Goal: Transaction & Acquisition: Purchase product/service

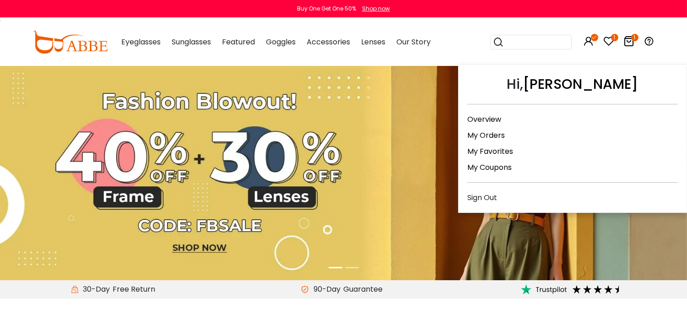
click at [493, 118] on link "Overview" at bounding box center [484, 119] width 34 height 11
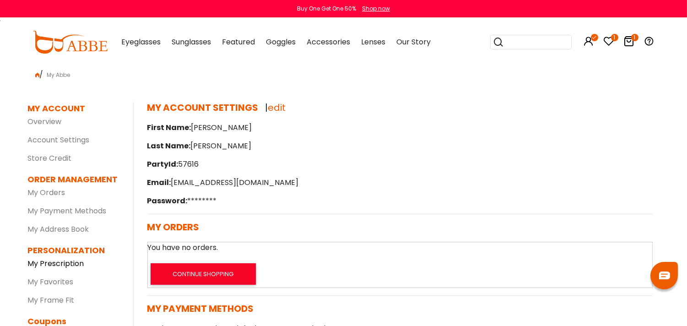
click at [79, 261] on link "My Prescription" at bounding box center [56, 263] width 56 height 11
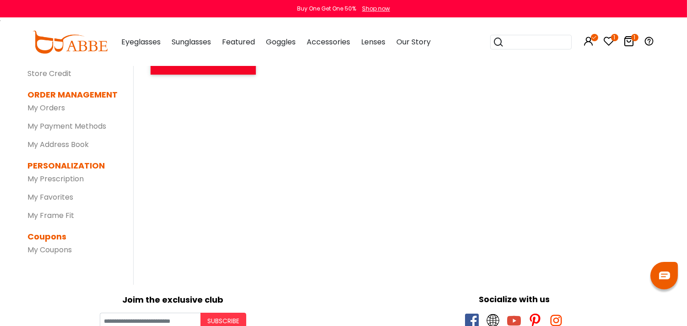
scroll to position [51, 0]
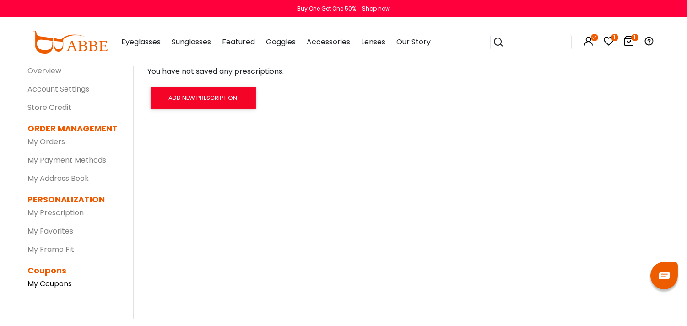
click at [49, 282] on link "My Coupons" at bounding box center [50, 283] width 44 height 11
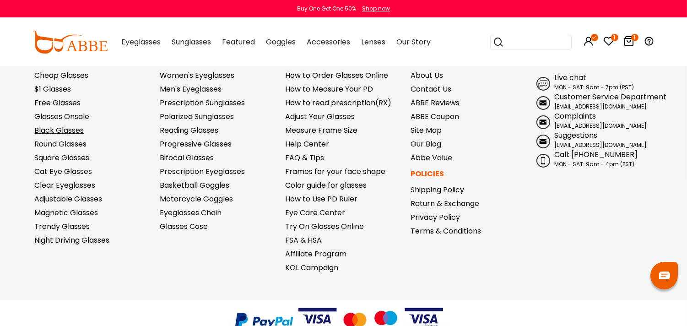
scroll to position [338, 0]
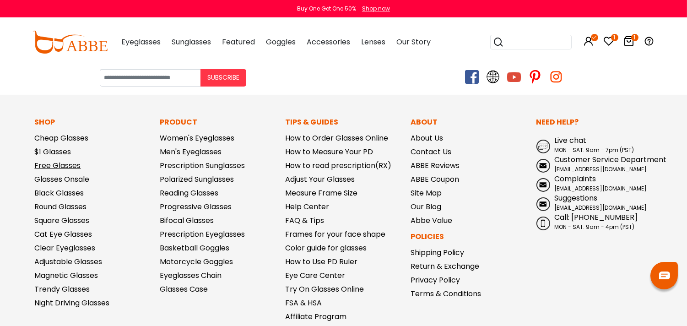
click at [61, 168] on link "Free Glasses" at bounding box center [58, 165] width 46 height 11
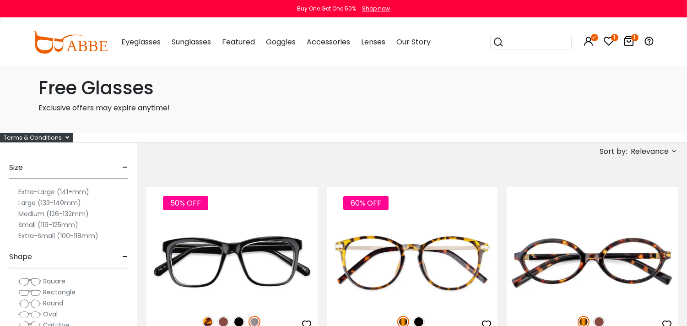
click at [56, 137] on div "Terms & Conditions" at bounding box center [36, 138] width 73 height 10
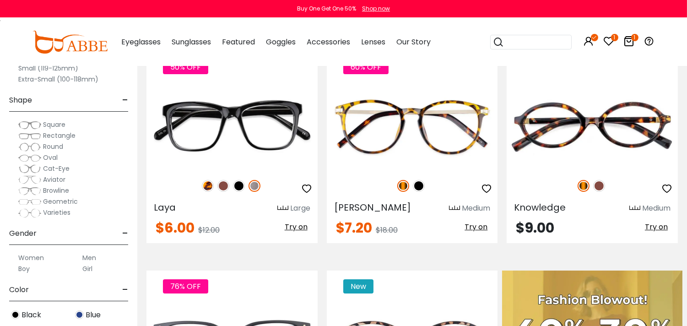
scroll to position [203, 0]
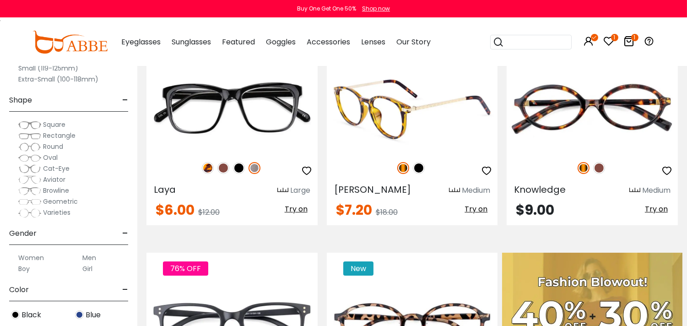
click at [419, 169] on img at bounding box center [419, 168] width 12 height 12
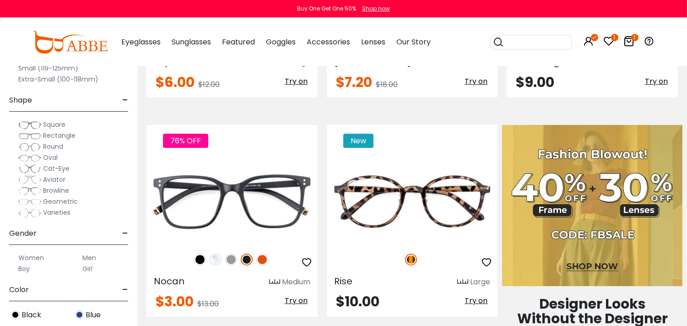
scroll to position [406, 0]
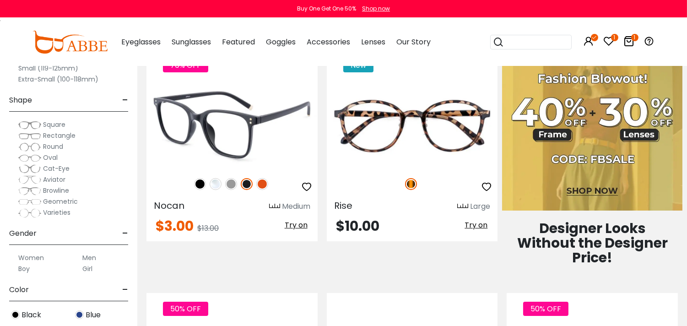
click at [234, 183] on img at bounding box center [231, 184] width 12 height 12
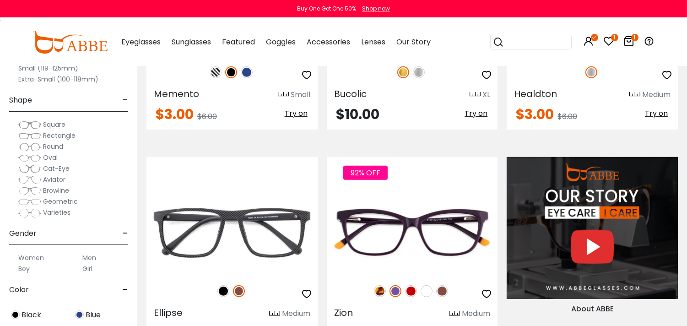
scroll to position [813, 0]
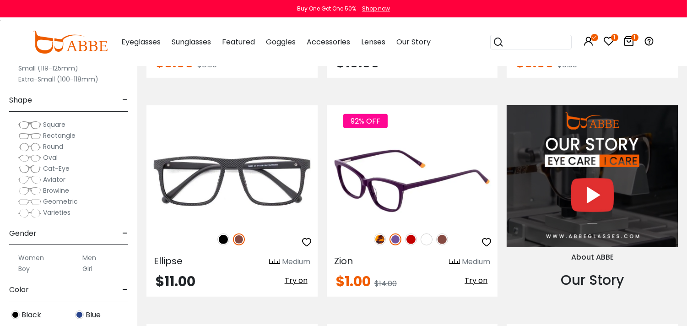
click at [441, 239] on img at bounding box center [442, 239] width 12 height 12
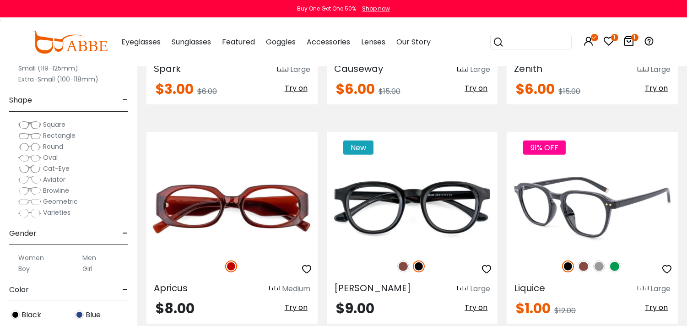
scroll to position [1220, 0]
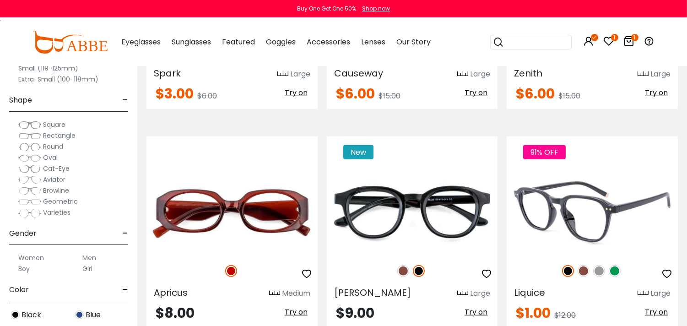
click at [585, 271] on img at bounding box center [584, 271] width 12 height 12
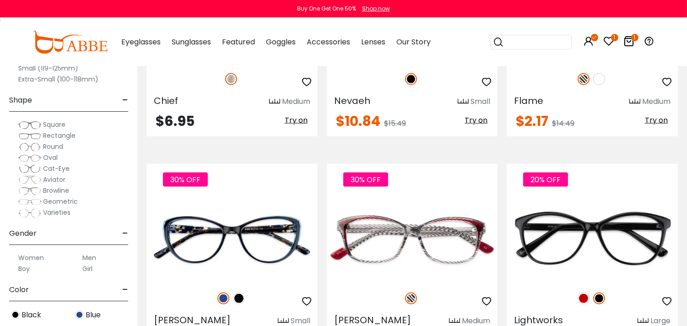
scroll to position [2390, 0]
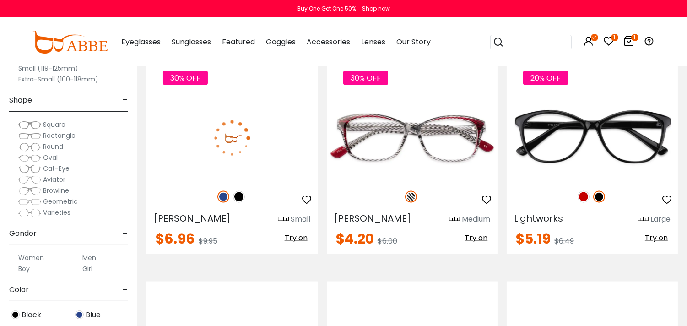
click at [240, 197] on img at bounding box center [239, 197] width 12 height 12
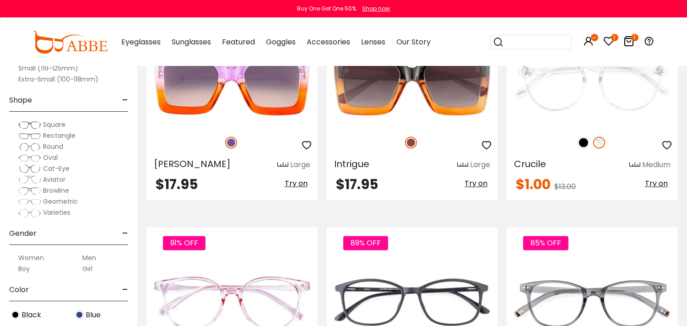
scroll to position [3102, 0]
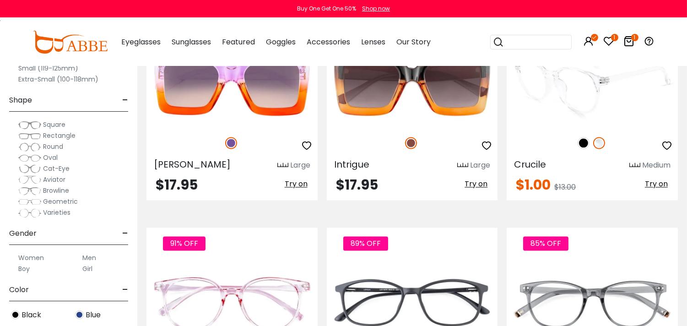
click at [579, 148] on img at bounding box center [584, 143] width 12 height 12
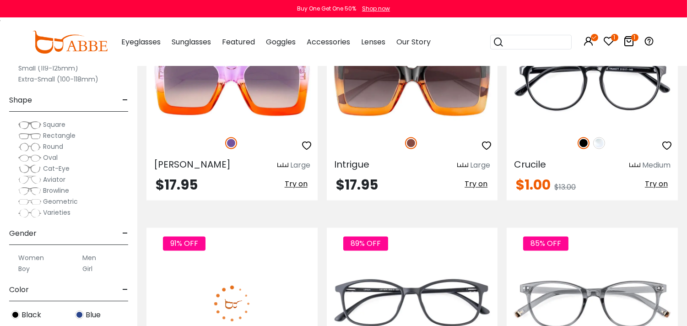
scroll to position [3204, 0]
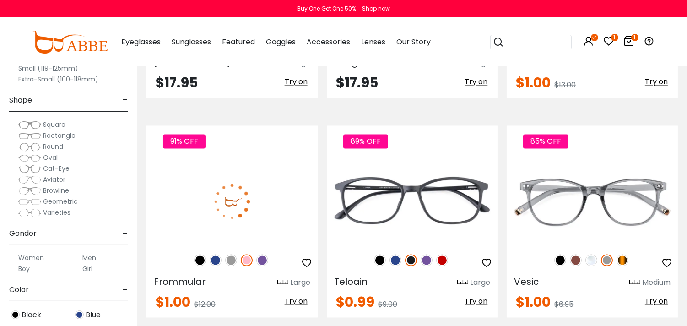
click at [232, 265] on img at bounding box center [231, 260] width 12 height 12
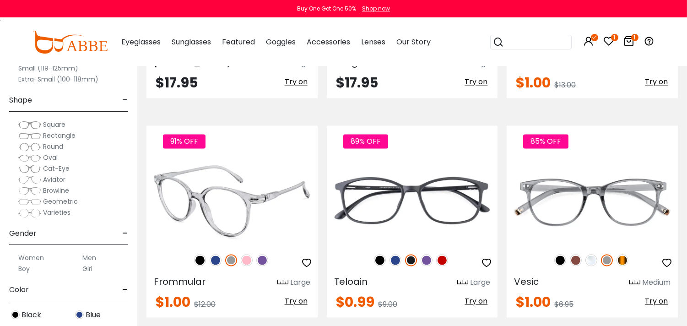
click at [198, 264] on img at bounding box center [200, 260] width 12 height 12
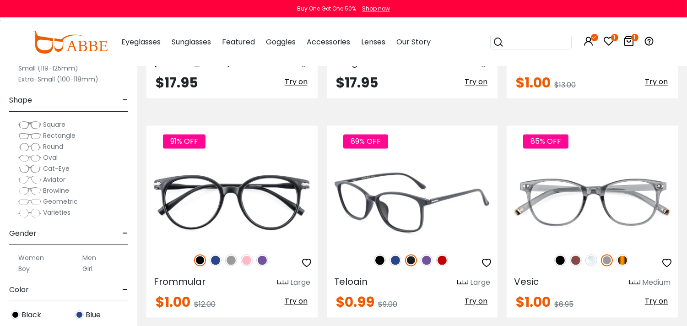
click at [376, 264] on img at bounding box center [380, 260] width 12 height 12
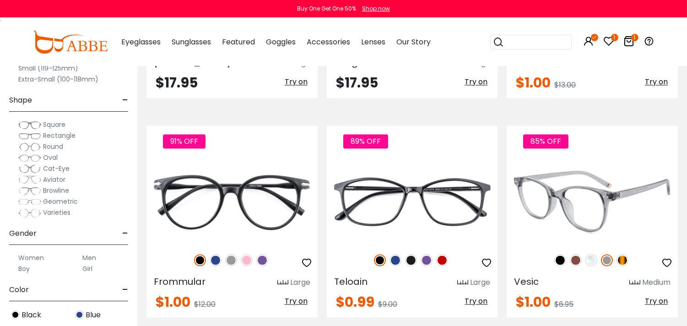
click at [625, 262] on img at bounding box center [623, 260] width 12 height 12
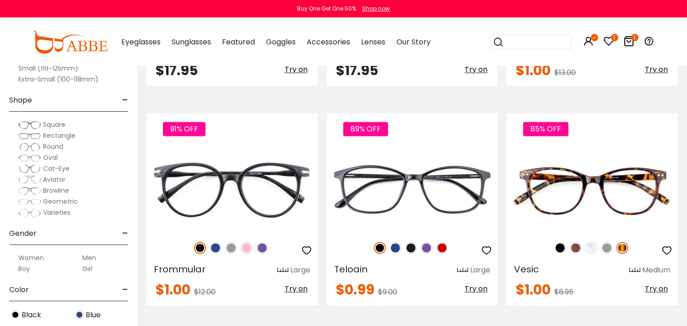
scroll to position [3458, 0]
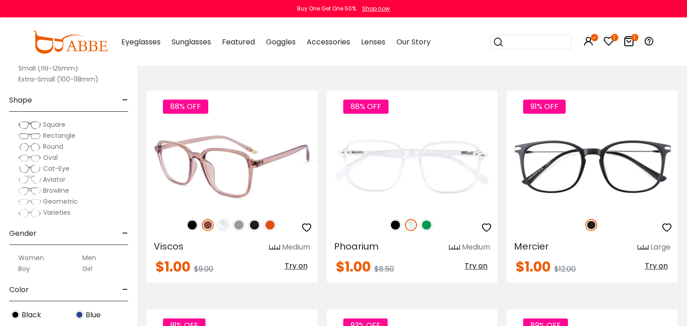
click at [241, 229] on img at bounding box center [239, 225] width 12 height 12
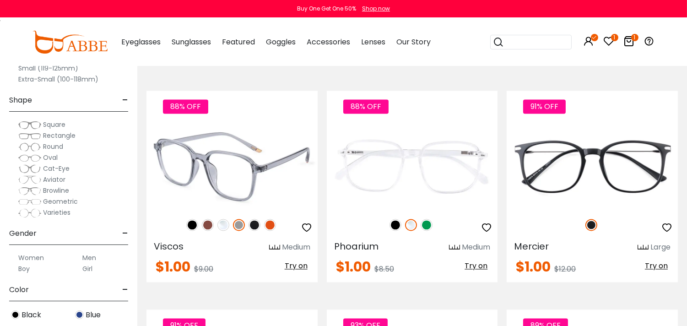
click at [303, 271] on span "Try on" at bounding box center [296, 265] width 23 height 11
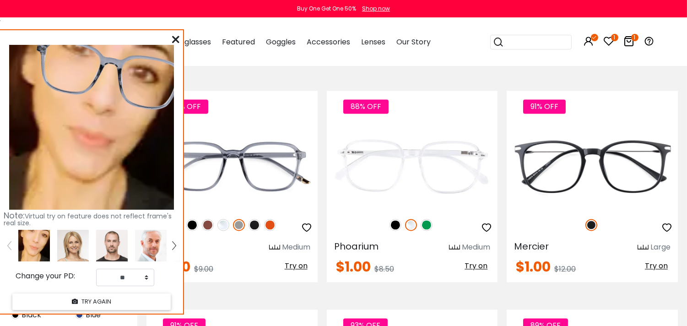
click at [70, 253] on img at bounding box center [73, 246] width 32 height 32
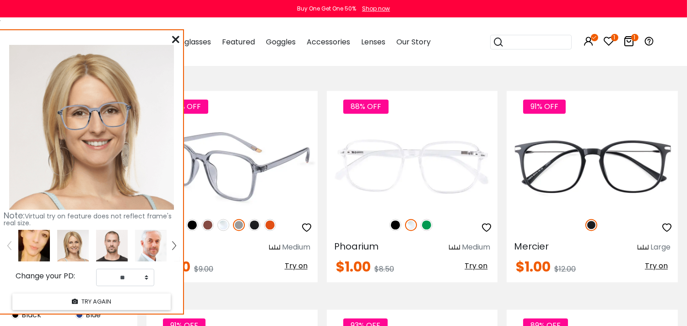
click at [208, 231] on img at bounding box center [208, 225] width 12 height 12
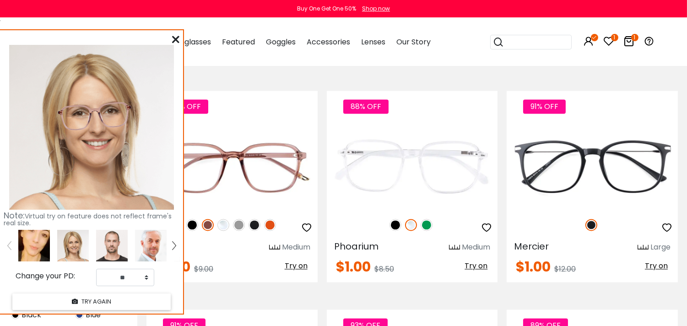
click at [37, 253] on img at bounding box center [34, 246] width 32 height 32
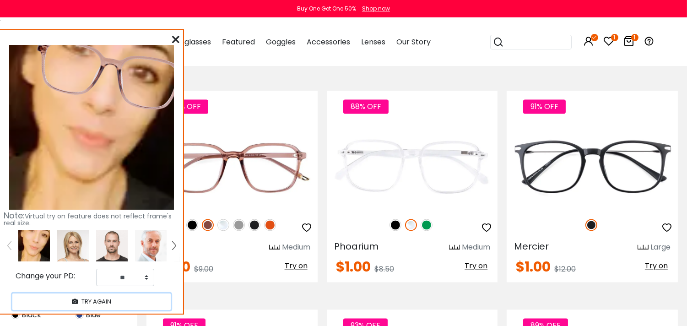
click at [76, 299] on icon at bounding box center [75, 302] width 6 height 6
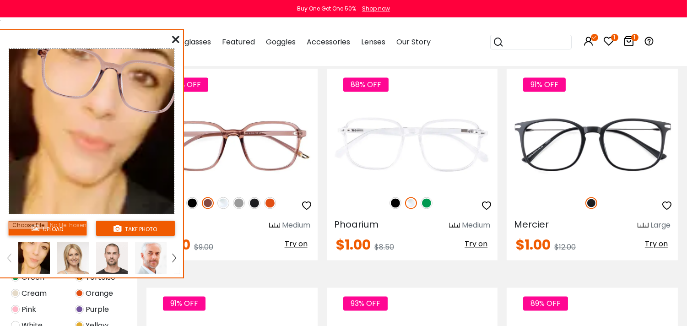
scroll to position [3560, 0]
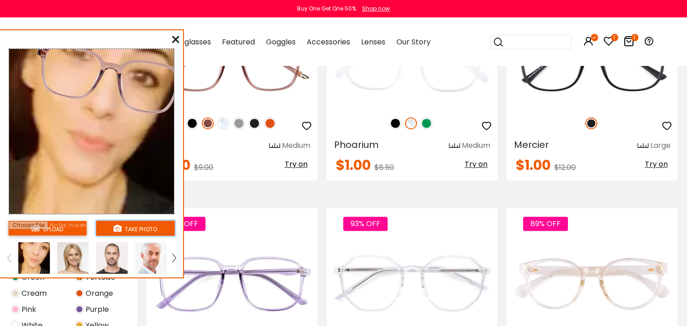
click at [117, 227] on icon at bounding box center [118, 228] width 8 height 8
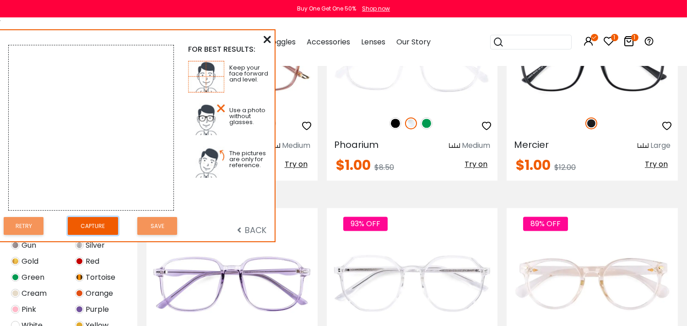
click at [92, 221] on button "Capture" at bounding box center [93, 226] width 50 height 18
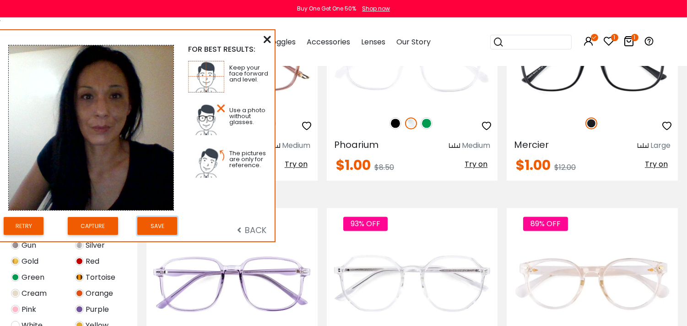
click at [156, 227] on button "Save" at bounding box center [157, 226] width 40 height 18
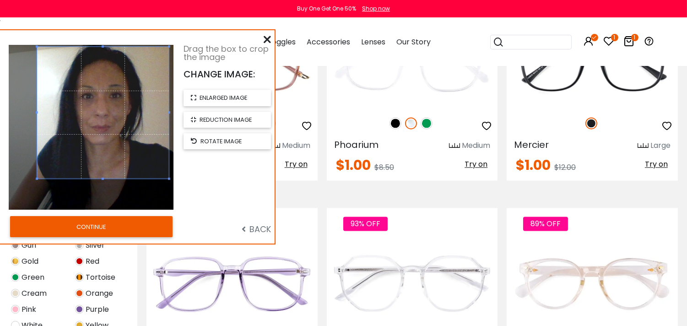
drag, startPoint x: 116, startPoint y: 127, endPoint x: 142, endPoint y: 95, distance: 40.7
click at [142, 95] on span at bounding box center [103, 113] width 132 height 132
click at [36, 180] on div at bounding box center [91, 127] width 165 height 165
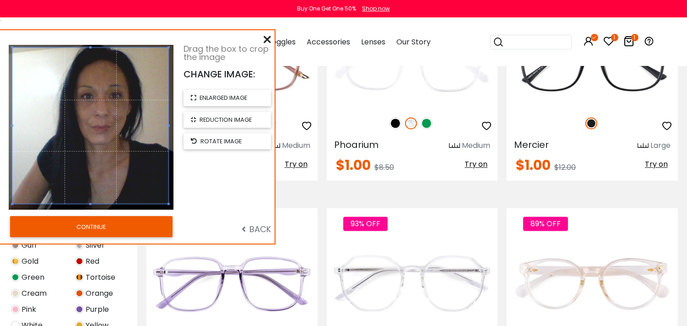
drag, startPoint x: 37, startPoint y: 179, endPoint x: 13, endPoint y: 205, distance: 35.6
click at [13, 205] on div at bounding box center [91, 127] width 165 height 165
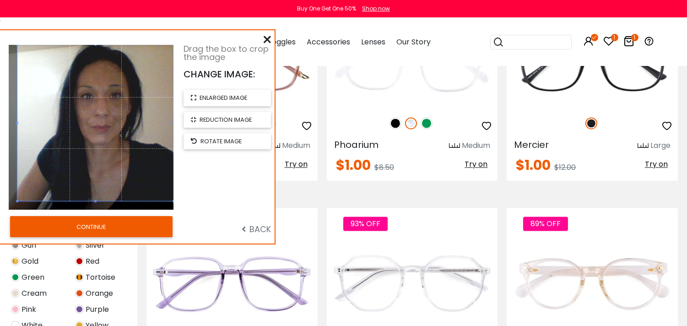
drag, startPoint x: 130, startPoint y: 165, endPoint x: 146, endPoint y: 157, distance: 18.2
click at [146, 157] on span at bounding box center [95, 123] width 156 height 156
click at [143, 229] on button "CONTINUE" at bounding box center [91, 226] width 162 height 21
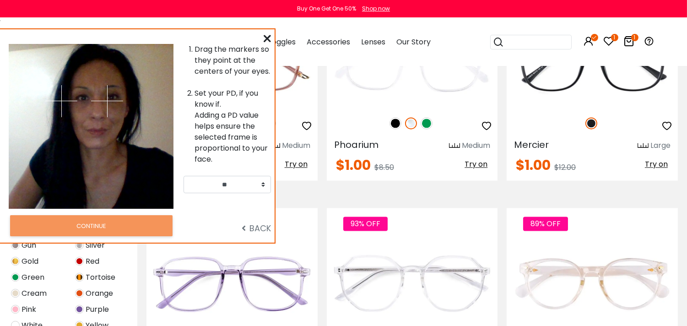
click at [216, 129] on li "Set your PD, if you know if. Adding a PD value helps ensure the selected frame …" at bounding box center [233, 126] width 76 height 77
click at [247, 222] on span "BACK" at bounding box center [256, 227] width 29 height 11
click at [120, 238] on div "CONTINUE" at bounding box center [91, 225] width 184 height 27
click at [111, 97] on img at bounding box center [111, 97] width 32 height 32
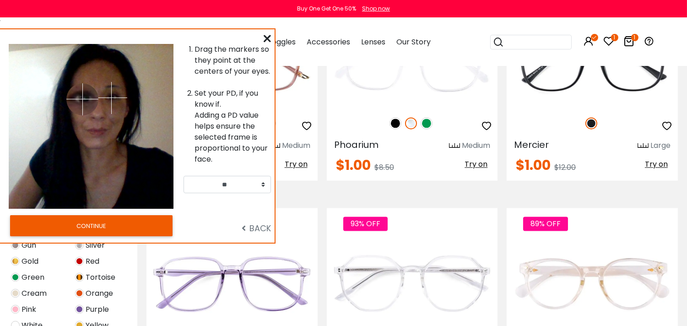
drag, startPoint x: 61, startPoint y: 99, endPoint x: 83, endPoint y: 101, distance: 22.0
click at [81, 99] on img at bounding box center [82, 99] width 32 height 32
click at [95, 211] on div "Drag the markers so they point at the centers of your eyes. Set your PD, if you…" at bounding box center [137, 136] width 275 height 213
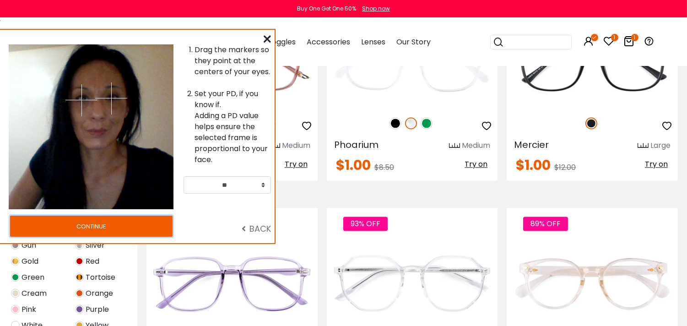
click at [95, 222] on button "CONTINUE" at bounding box center [91, 226] width 162 height 21
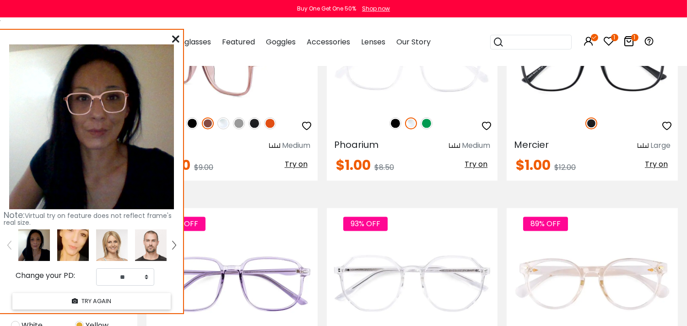
click at [235, 129] on img at bounding box center [239, 123] width 12 height 12
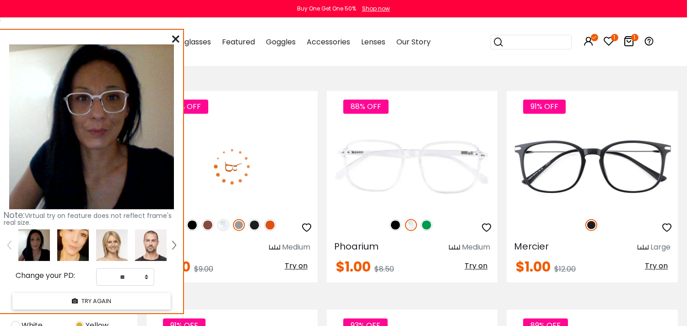
click at [192, 230] on img at bounding box center [192, 225] width 12 height 12
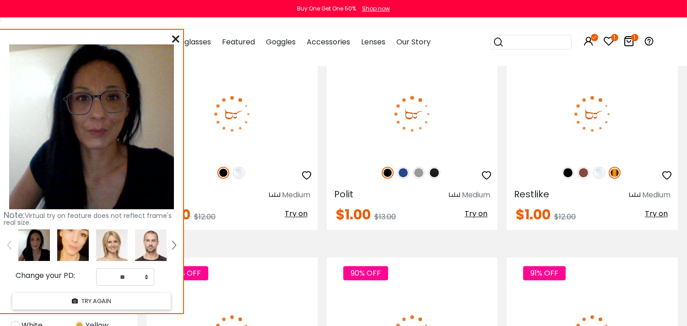
scroll to position [3712, 0]
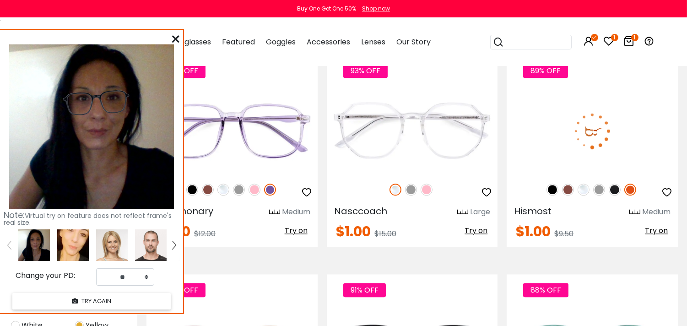
click at [568, 195] on img at bounding box center [568, 190] width 12 height 12
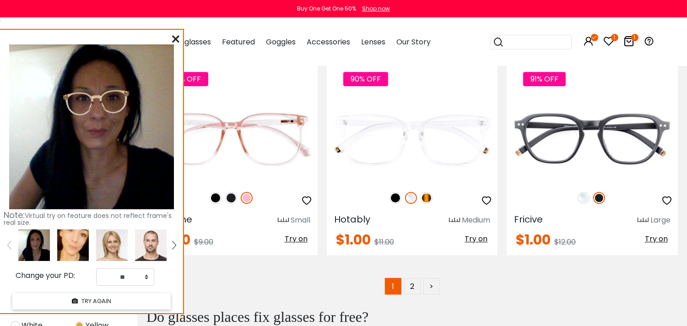
scroll to position [4373, 0]
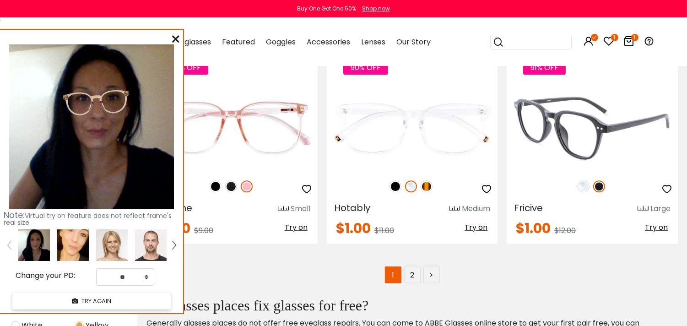
click at [601, 191] on img at bounding box center [599, 186] width 12 height 12
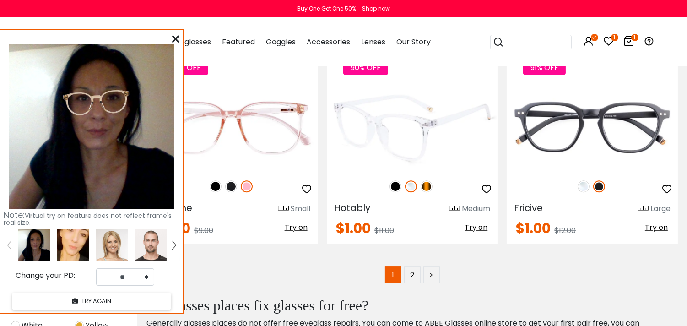
click at [426, 192] on img at bounding box center [427, 186] width 12 height 12
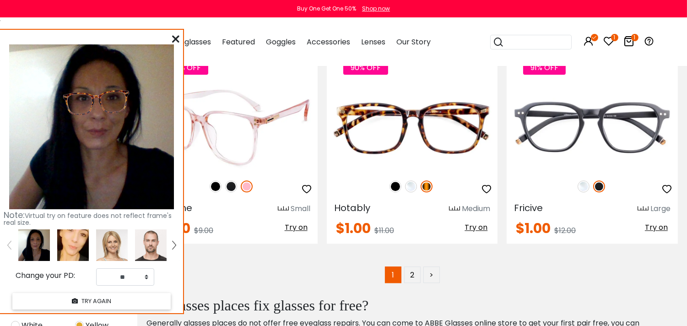
click at [233, 192] on img at bounding box center [231, 186] width 12 height 12
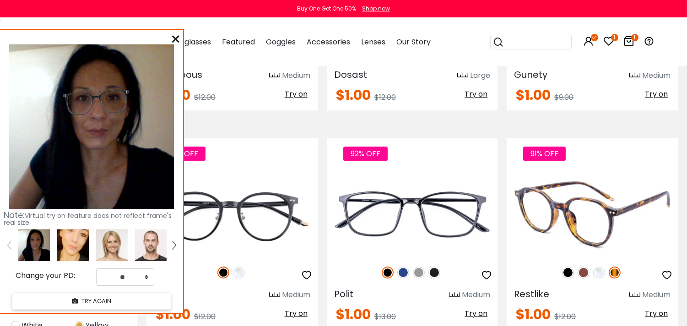
scroll to position [3916, 0]
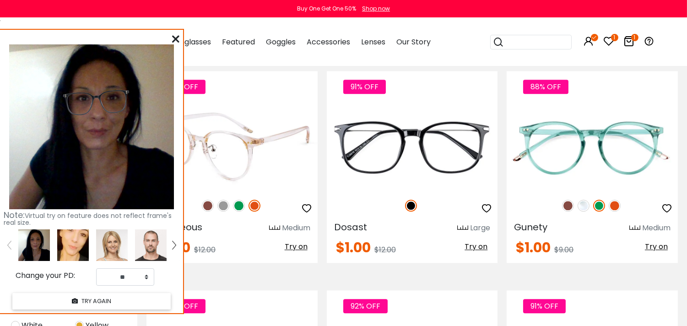
click at [211, 211] on img at bounding box center [208, 206] width 12 height 12
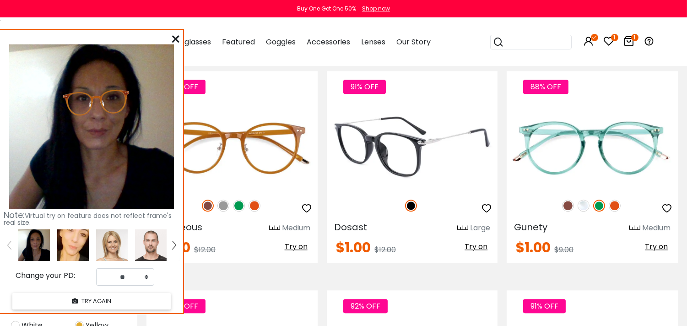
click at [410, 211] on img at bounding box center [411, 206] width 12 height 12
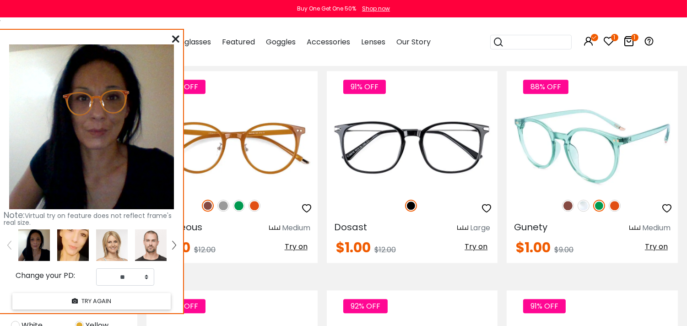
click at [571, 211] on img at bounding box center [568, 206] width 12 height 12
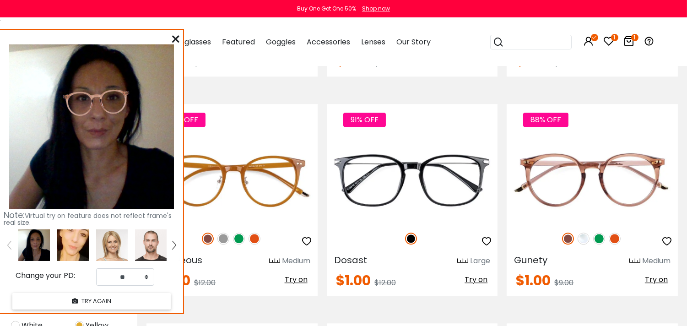
scroll to position [3712, 0]
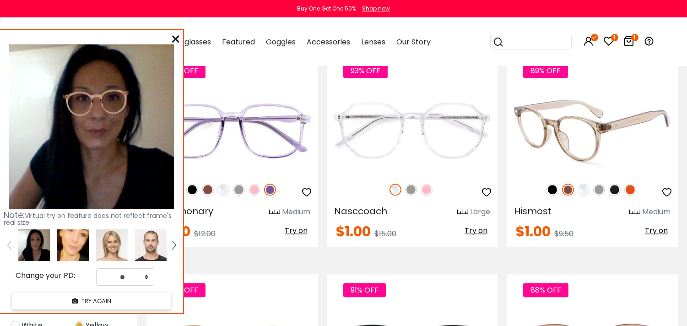
click at [549, 195] on img at bounding box center [552, 190] width 12 height 12
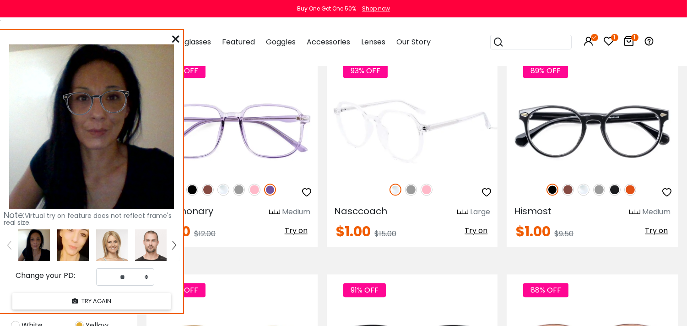
click at [411, 195] on img at bounding box center [411, 190] width 12 height 12
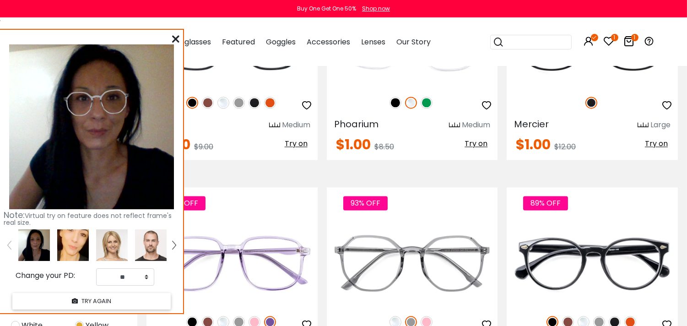
scroll to position [3509, 0]
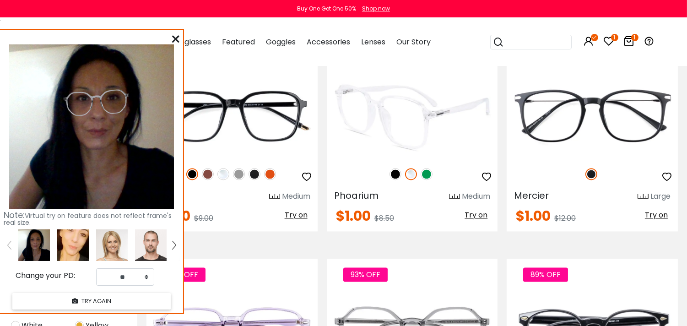
click at [396, 180] on img at bounding box center [396, 174] width 12 height 12
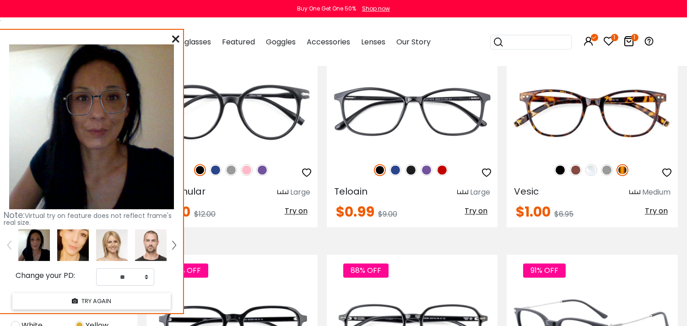
scroll to position [3255, 0]
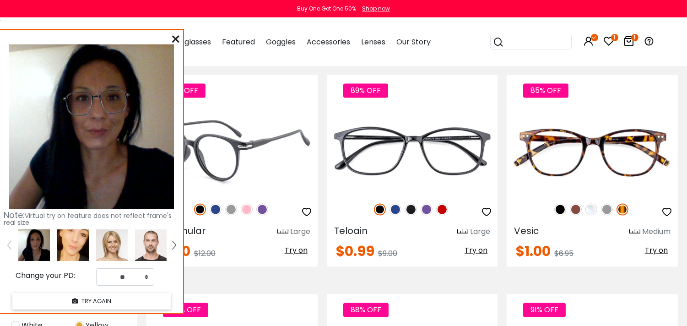
click at [197, 215] on img at bounding box center [200, 209] width 12 height 12
click at [214, 215] on img at bounding box center [216, 209] width 12 height 12
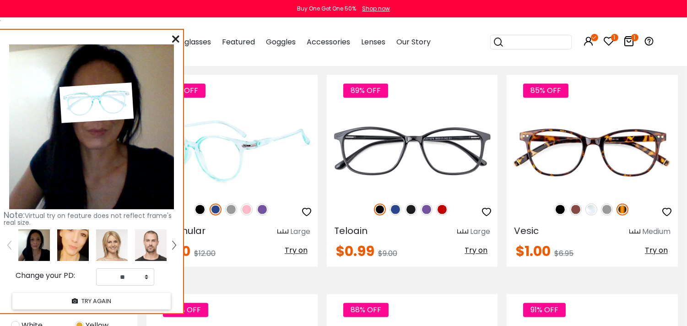
click at [197, 215] on img at bounding box center [200, 209] width 12 height 12
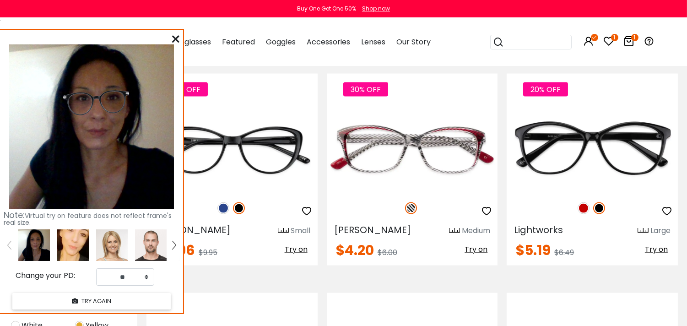
scroll to position [2339, 0]
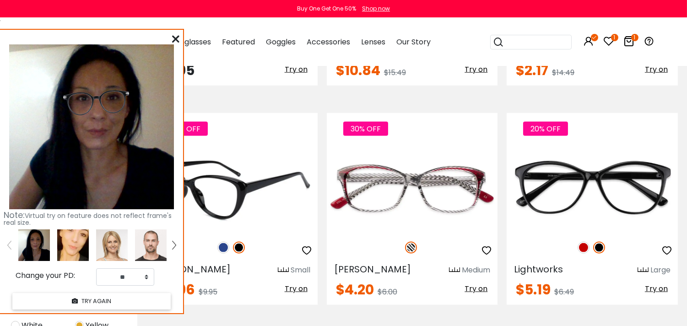
click at [238, 254] on img at bounding box center [239, 248] width 12 height 12
click at [223, 252] on img at bounding box center [223, 248] width 12 height 12
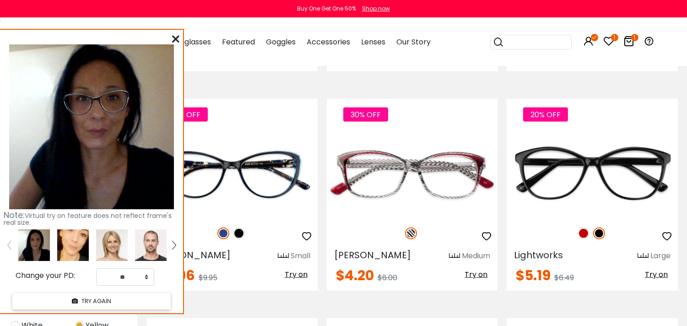
scroll to position [2390, 0]
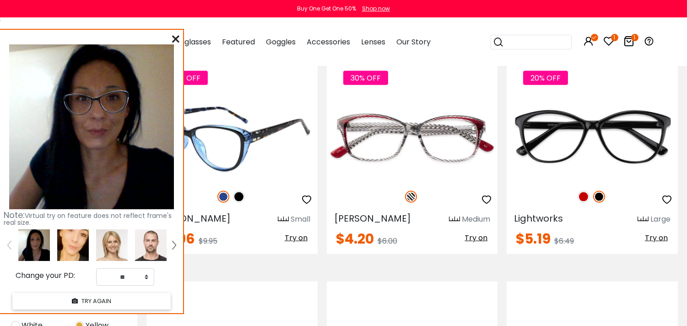
click at [239, 200] on img at bounding box center [239, 197] width 12 height 12
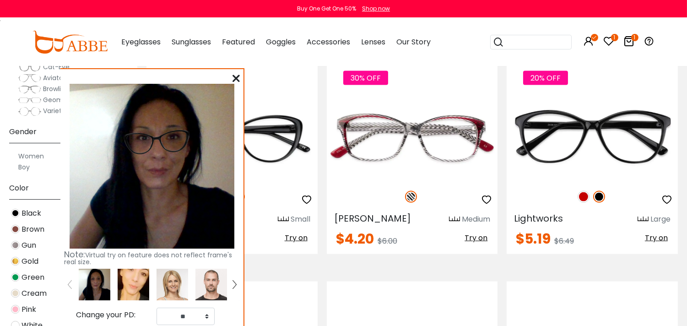
drag, startPoint x: 80, startPoint y: 37, endPoint x: 142, endPoint y: 75, distance: 72.7
click at [141, 75] on div "Note: Virtual try on feature does not reflect frame's real size. Change your PD…" at bounding box center [151, 210] width 183 height 283
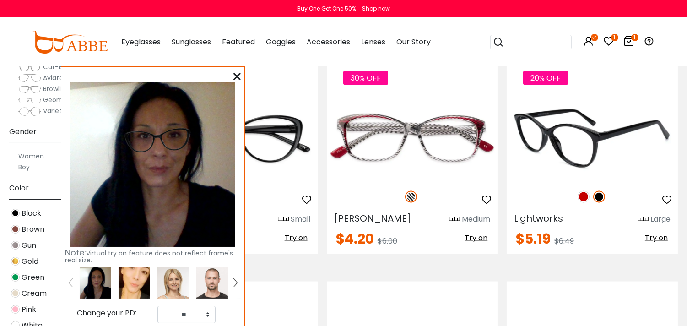
click at [598, 202] on img at bounding box center [599, 197] width 12 height 12
click at [601, 201] on img at bounding box center [599, 197] width 12 height 12
click at [582, 199] on img at bounding box center [584, 197] width 12 height 12
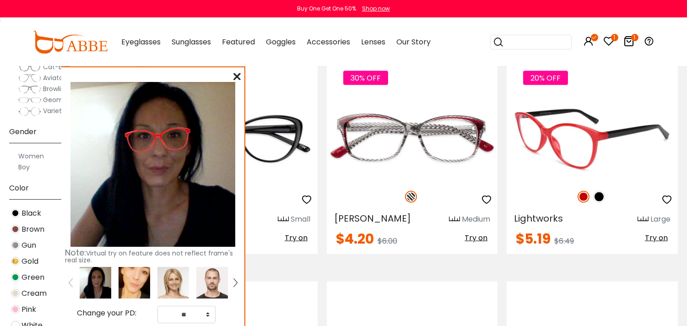
click at [598, 203] on img at bounding box center [599, 197] width 12 height 12
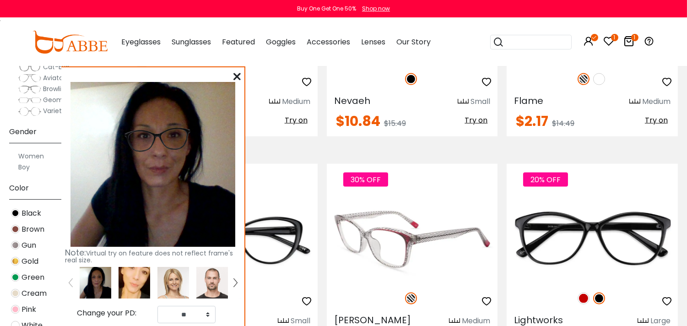
scroll to position [2136, 0]
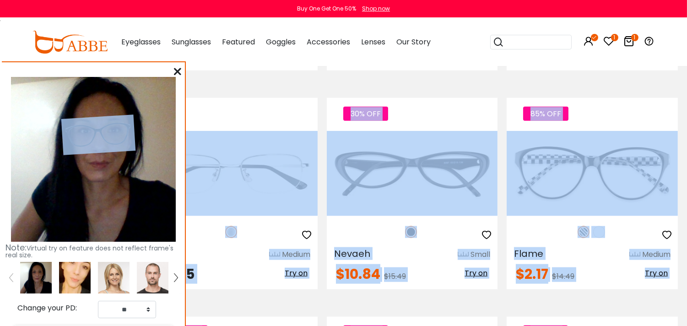
drag, startPoint x: 205, startPoint y: 75, endPoint x: 153, endPoint y: 43, distance: 60.8
click at [153, 62] on div "Note: Virtual try on feature does not reflect frame's real size. Change your PD…" at bounding box center [93, 203] width 183 height 283
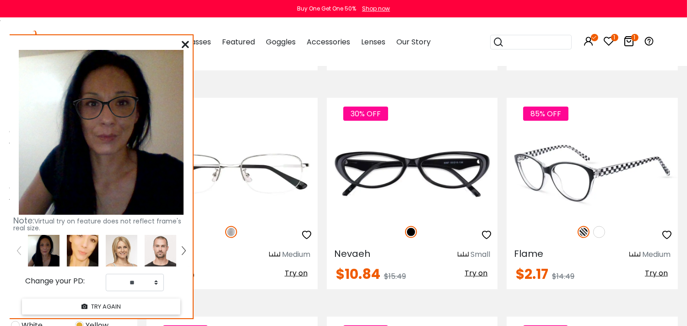
click at [582, 237] on img at bounding box center [584, 232] width 12 height 12
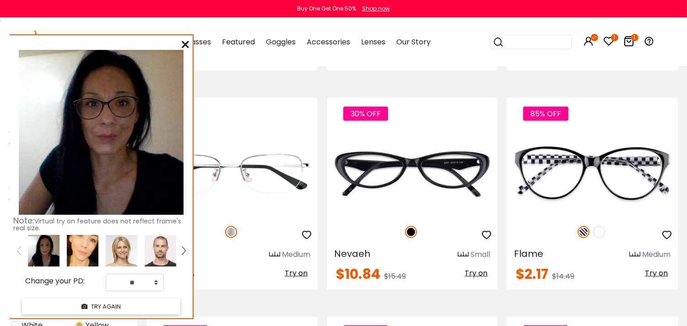
scroll to position [1882, 0]
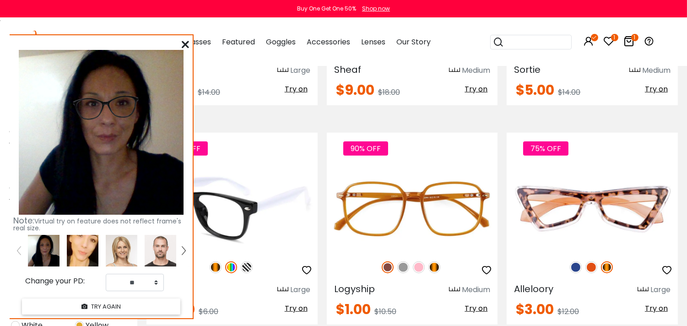
click at [216, 271] on img at bounding box center [216, 267] width 12 height 12
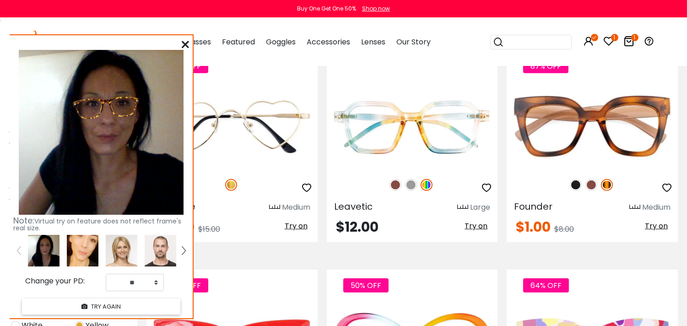
scroll to position [1271, 0]
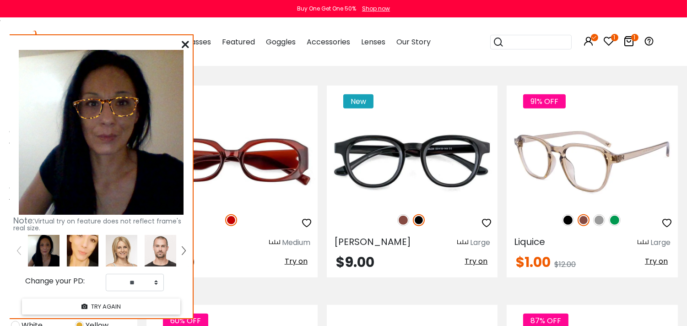
click at [569, 221] on img at bounding box center [568, 220] width 12 height 12
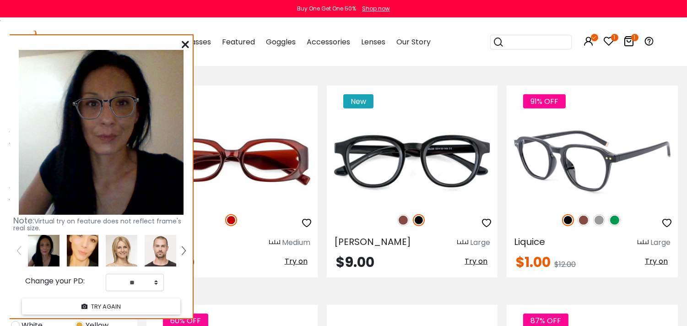
click at [582, 221] on img at bounding box center [584, 220] width 12 height 12
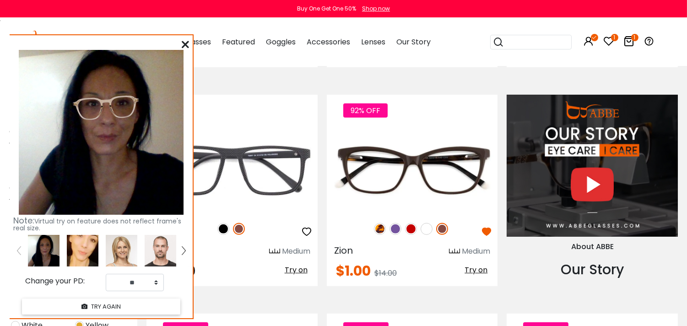
scroll to position [813, 0]
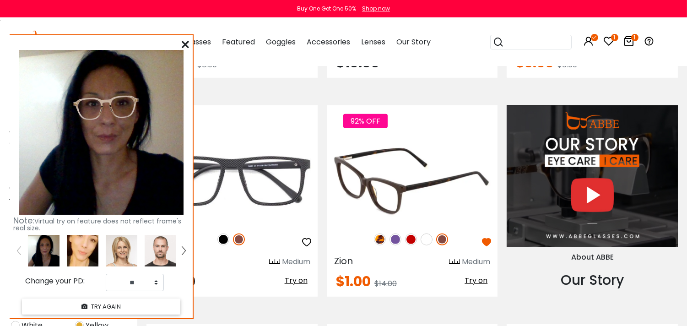
click at [440, 243] on img at bounding box center [442, 239] width 12 height 12
click at [381, 239] on img at bounding box center [380, 239] width 12 height 12
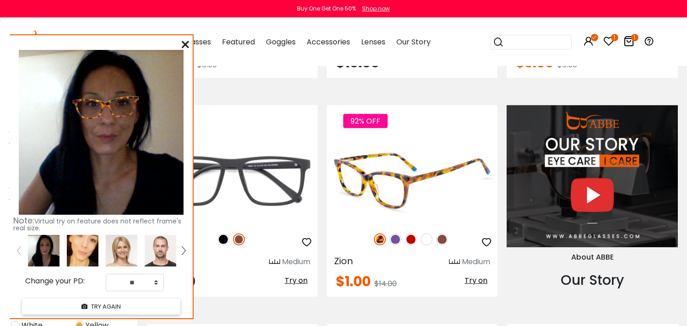
click at [443, 239] on img at bounding box center [442, 239] width 12 height 12
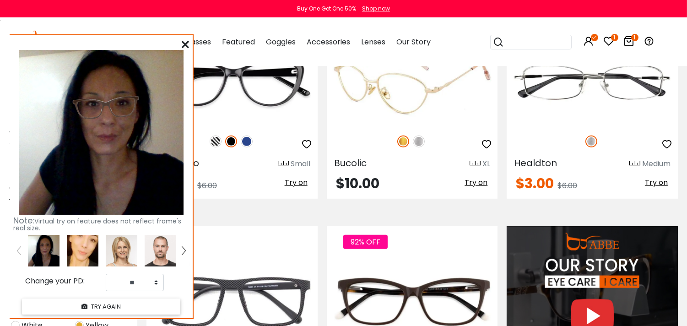
scroll to position [559, 0]
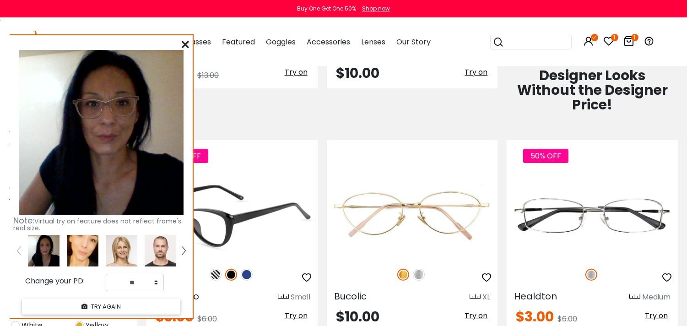
click at [231, 275] on img at bounding box center [231, 275] width 12 height 12
click at [247, 280] on img at bounding box center [247, 275] width 12 height 12
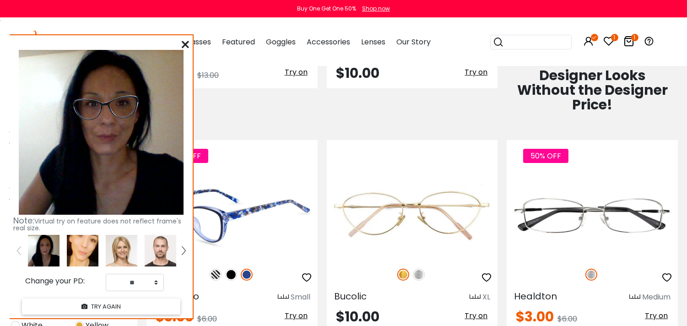
click at [226, 273] on img at bounding box center [231, 275] width 12 height 12
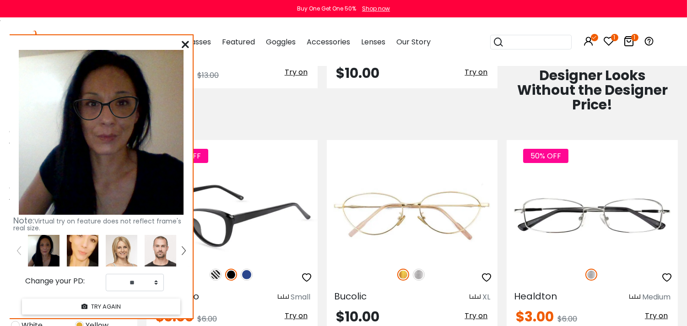
click at [227, 274] on img at bounding box center [231, 275] width 12 height 12
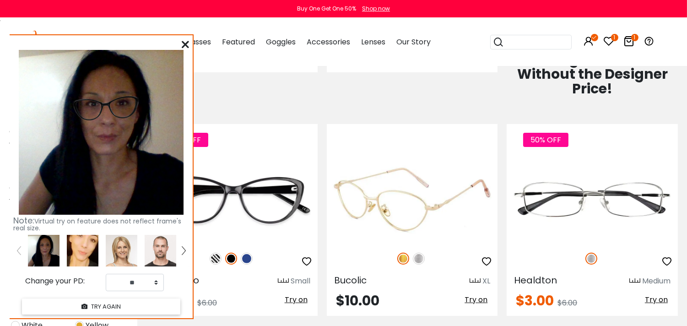
scroll to position [610, 0]
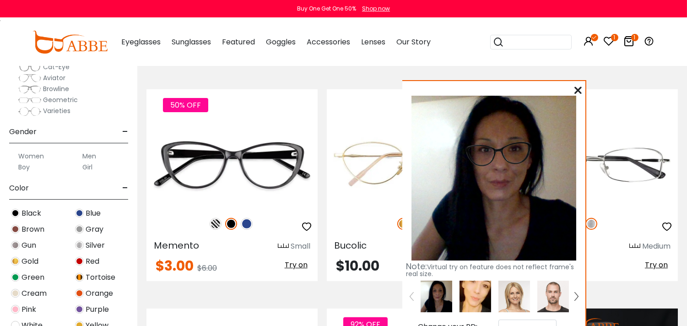
drag, startPoint x: 143, startPoint y: 46, endPoint x: 518, endPoint y: 92, distance: 377.6
click at [534, 92] on div "Note: Virtual try on feature does not reflect frame's real size. Change your PD…" at bounding box center [493, 222] width 183 height 283
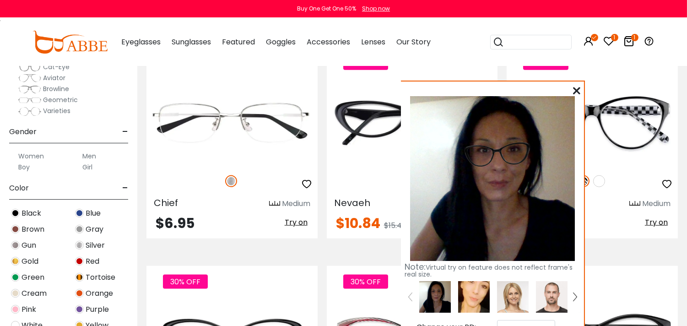
scroll to position [2441, 0]
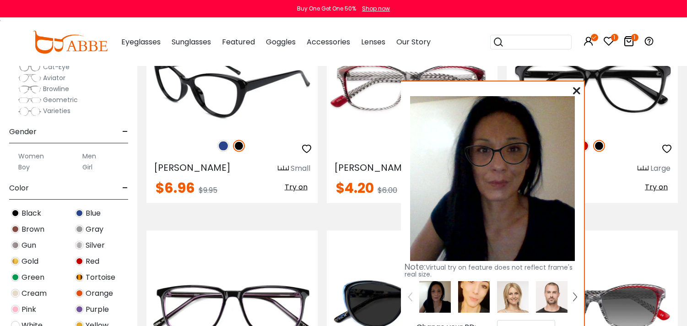
click at [239, 150] on img at bounding box center [239, 146] width 12 height 12
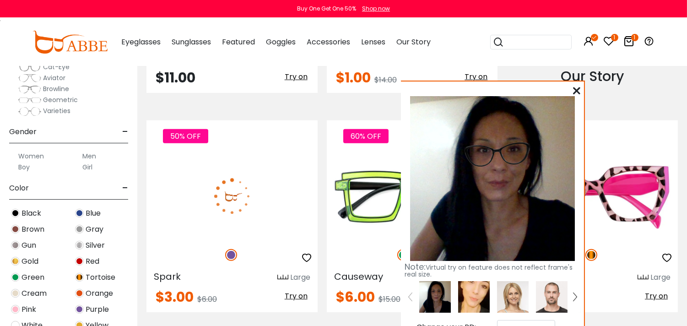
scroll to position [712, 0]
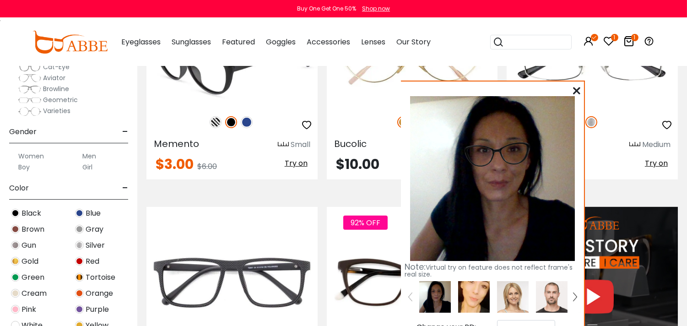
click at [234, 124] on img at bounding box center [231, 122] width 12 height 12
click at [233, 124] on img at bounding box center [231, 122] width 12 height 12
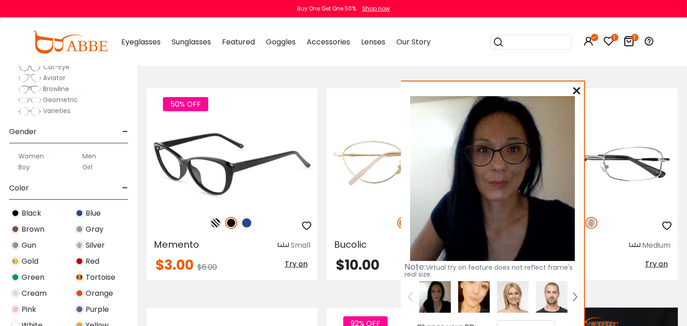
scroll to position [610, 0]
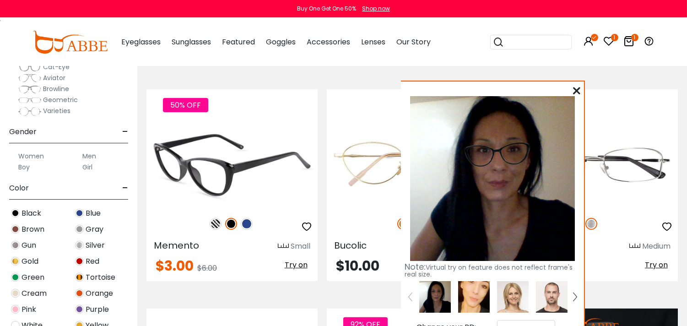
click at [245, 225] on img at bounding box center [247, 224] width 12 height 12
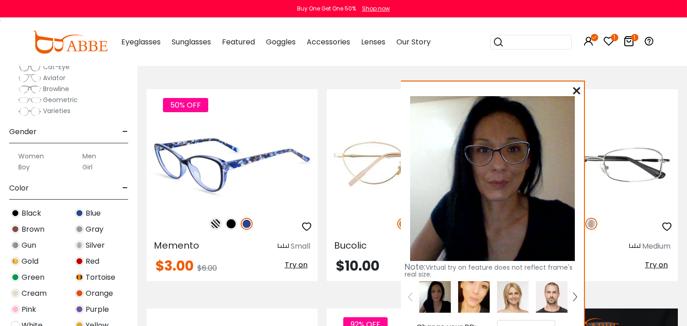
click at [233, 223] on img at bounding box center [231, 224] width 12 height 12
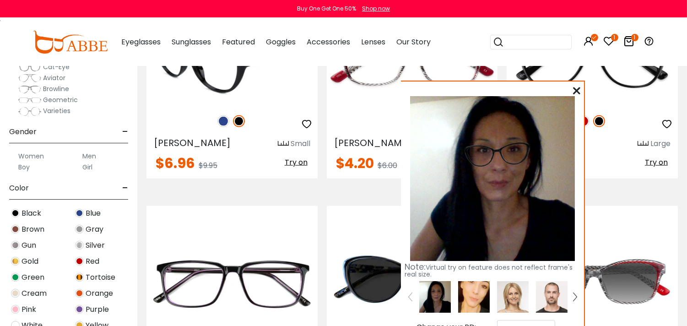
scroll to position [2390, 0]
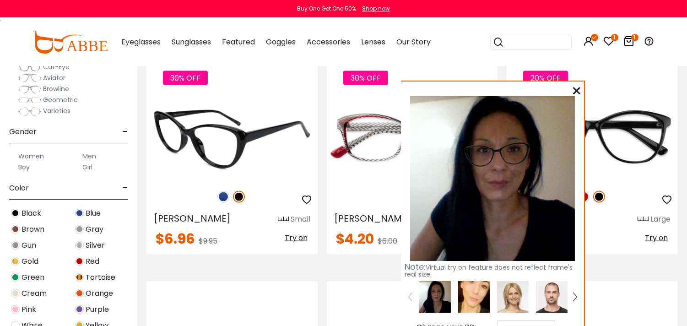
click at [234, 200] on img at bounding box center [239, 197] width 12 height 12
click at [222, 200] on img at bounding box center [223, 197] width 12 height 12
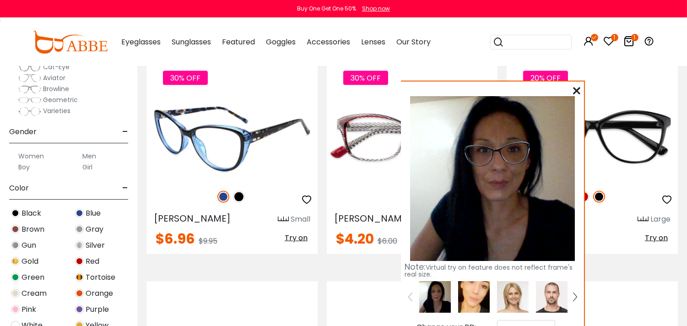
click at [238, 201] on img at bounding box center [239, 197] width 12 height 12
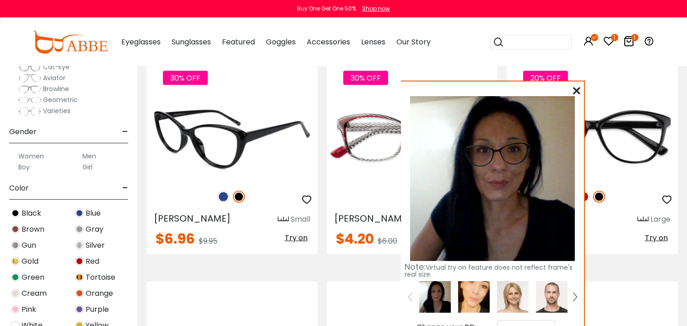
click at [271, 130] on img at bounding box center [231, 138] width 171 height 86
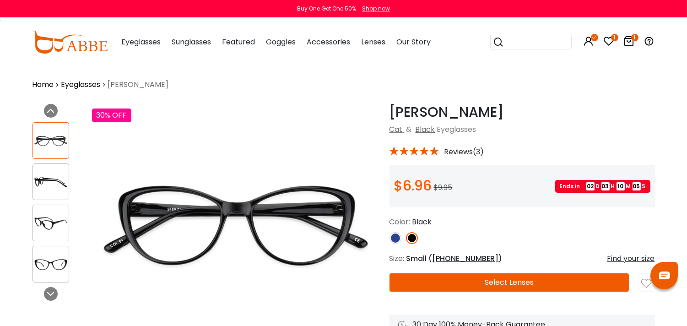
click at [555, 282] on button "Select Lenses" at bounding box center [510, 282] width 240 height 18
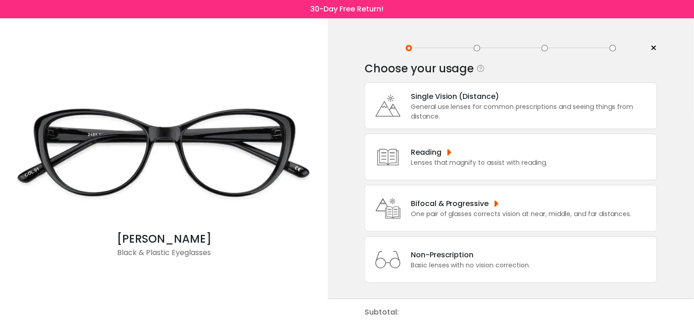
click at [497, 97] on div "Single Vision (Distance)" at bounding box center [532, 96] width 242 height 11
click at [561, 112] on div "General use lenses for common prescriptions and seeing things from distance." at bounding box center [532, 111] width 242 height 19
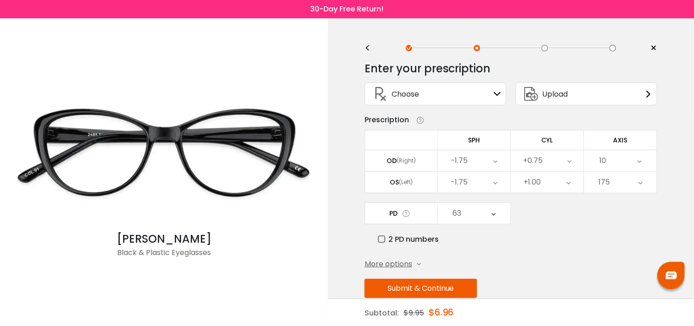
click at [468, 92] on div "Choose Sign In" at bounding box center [436, 94] width 132 height 22
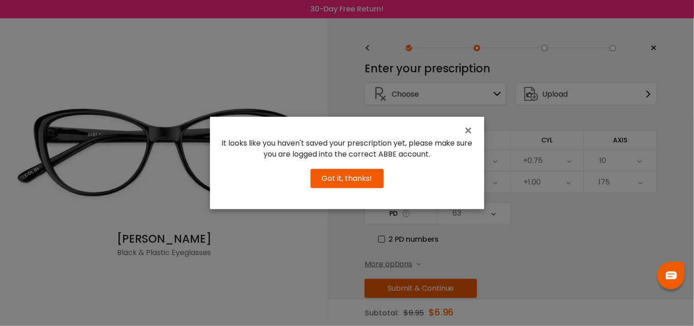
click at [372, 179] on button "Got it, thanks!" at bounding box center [347, 178] width 73 height 19
